Goal: Task Accomplishment & Management: Use online tool/utility

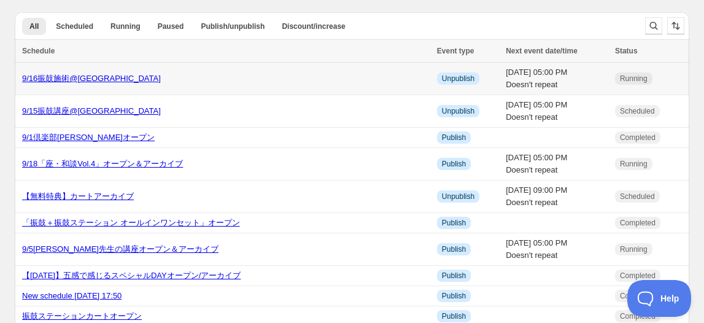
click at [127, 79] on link "9/16振鼓施術@[GEOGRAPHIC_DATA]" at bounding box center [91, 78] width 139 height 9
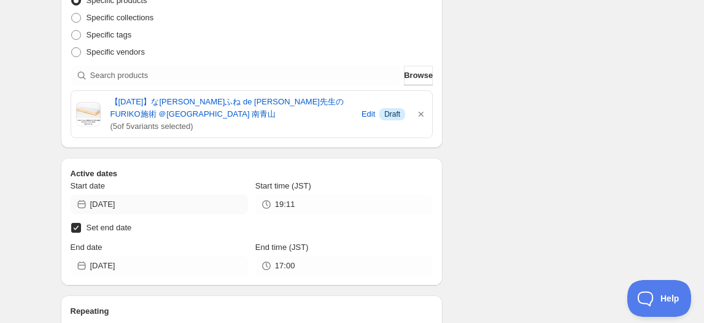
scroll to position [278, 0]
click at [120, 231] on span "Set end date" at bounding box center [108, 226] width 45 height 9
click at [81, 231] on input "Set end date" at bounding box center [76, 227] width 10 height 10
checkbox input "false"
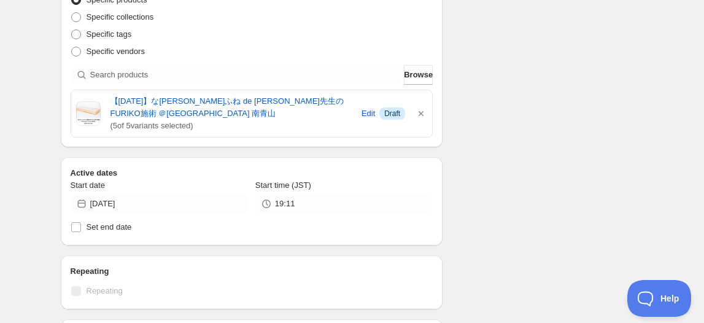
scroll to position [361, 0]
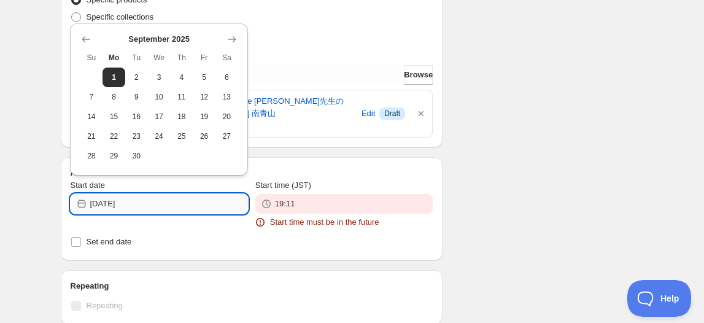
click at [222, 205] on input "[DATE]" at bounding box center [169, 204] width 158 height 20
click at [168, 77] on button "3" at bounding box center [159, 77] width 23 height 20
type input "[DATE]"
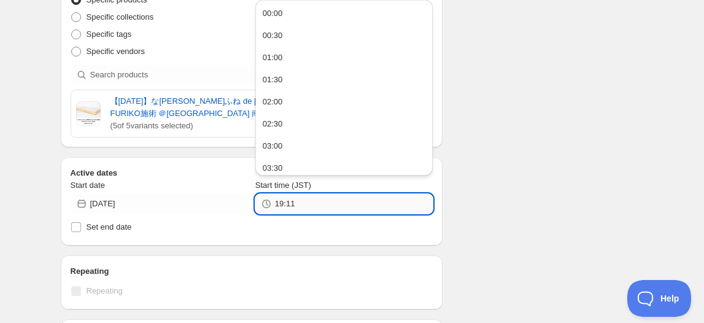
click at [298, 207] on input "19:11" at bounding box center [354, 204] width 158 height 20
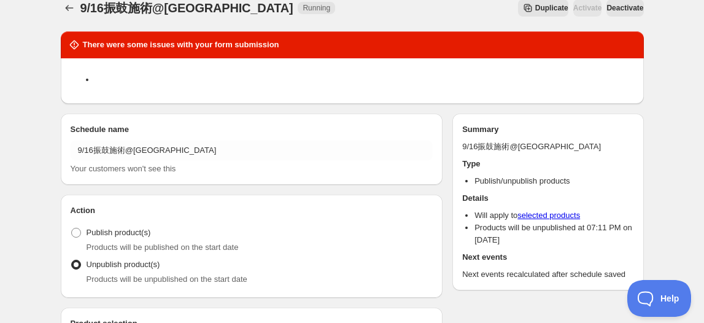
scroll to position [0, 0]
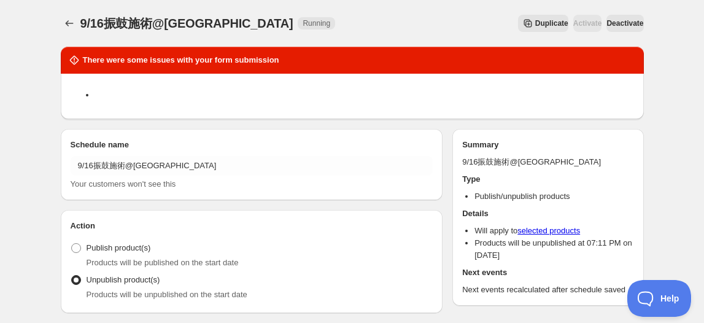
click at [612, 21] on span "Deactivate" at bounding box center [624, 23] width 37 height 10
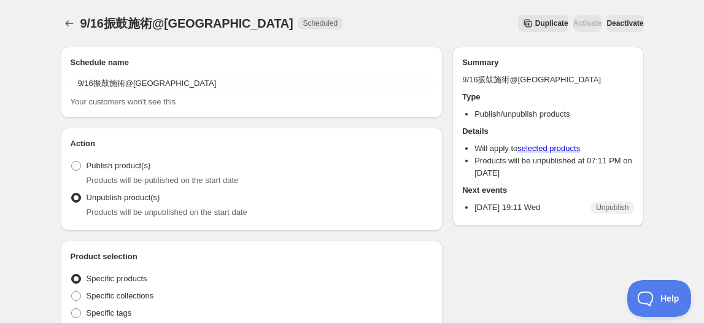
drag, startPoint x: 649, startPoint y: 27, endPoint x: 572, endPoint y: 61, distance: 84.6
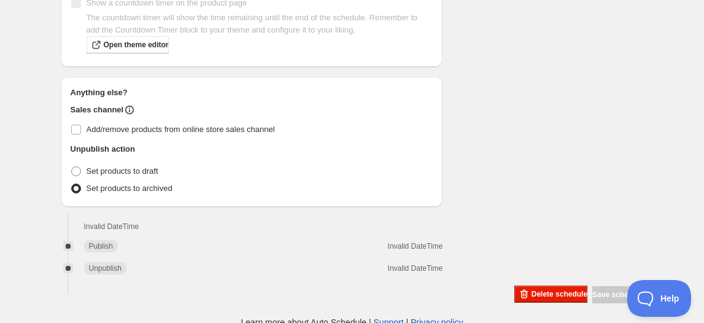
scroll to position [697, 0]
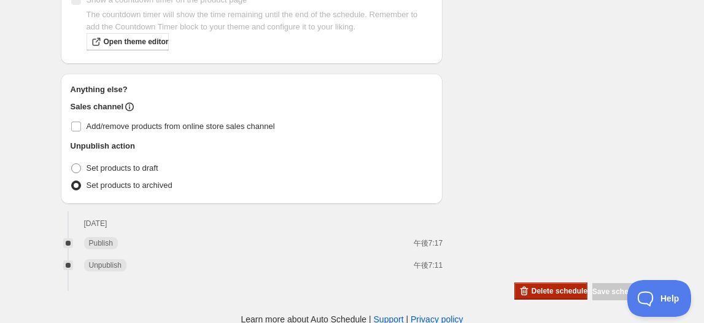
click at [544, 289] on span "Delete schedule" at bounding box center [559, 291] width 56 height 10
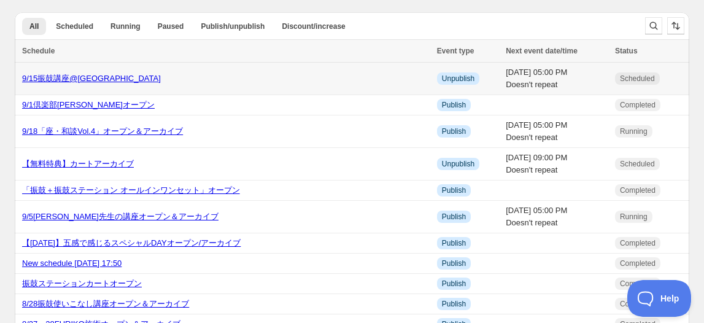
click at [137, 75] on link "9/15振鼓講座@[GEOGRAPHIC_DATA]" at bounding box center [91, 78] width 139 height 9
